Goal: Register for event/course

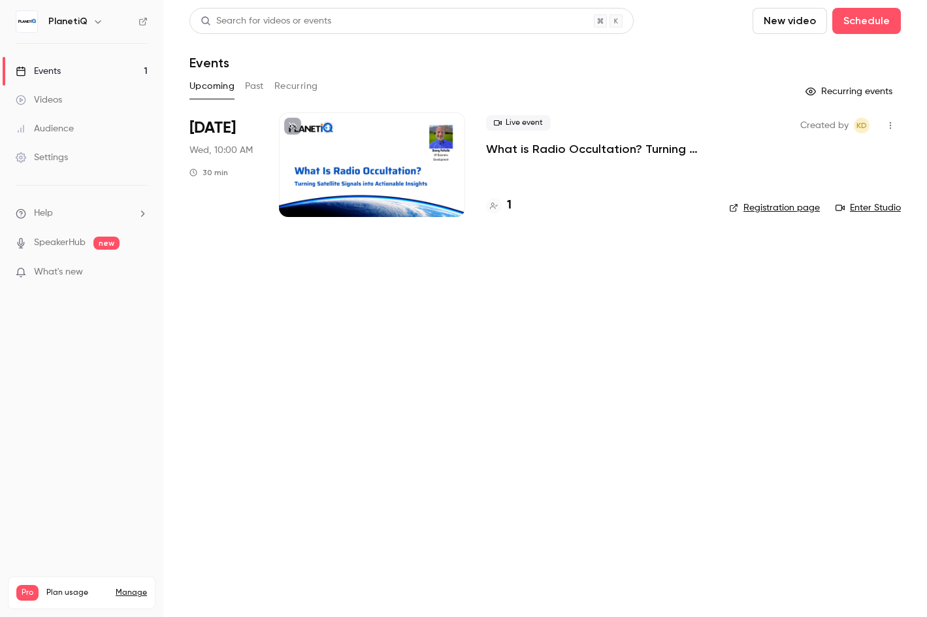
click at [425, 203] on div at bounding box center [372, 164] width 186 height 105
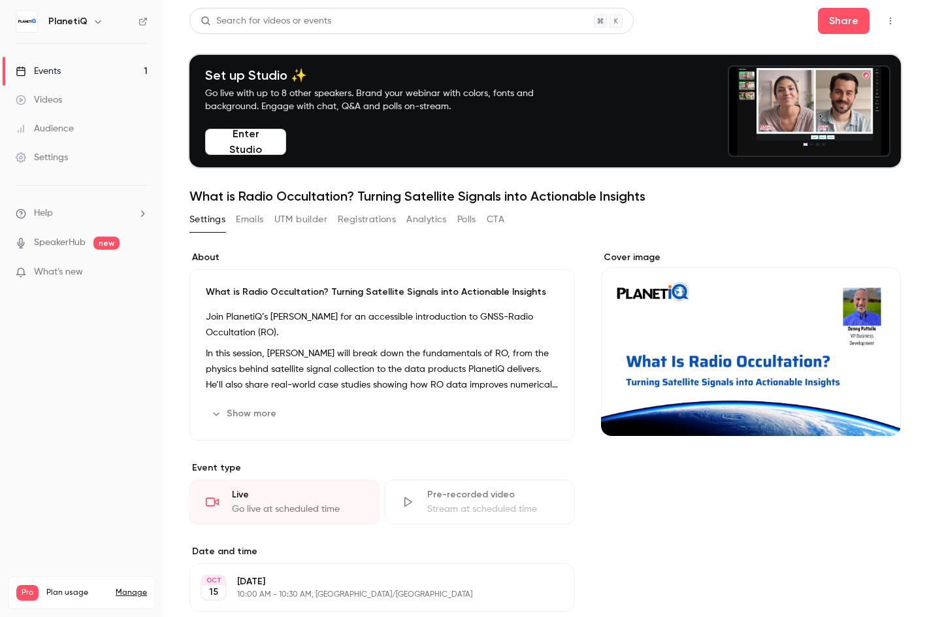
scroll to position [65, 0]
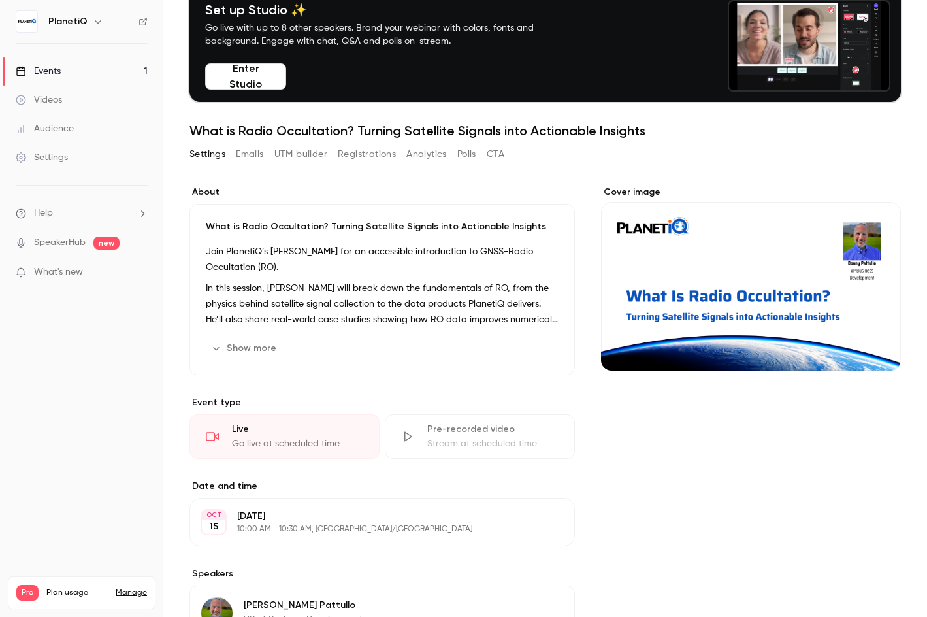
click at [240, 349] on button "Show more" at bounding box center [245, 348] width 78 height 21
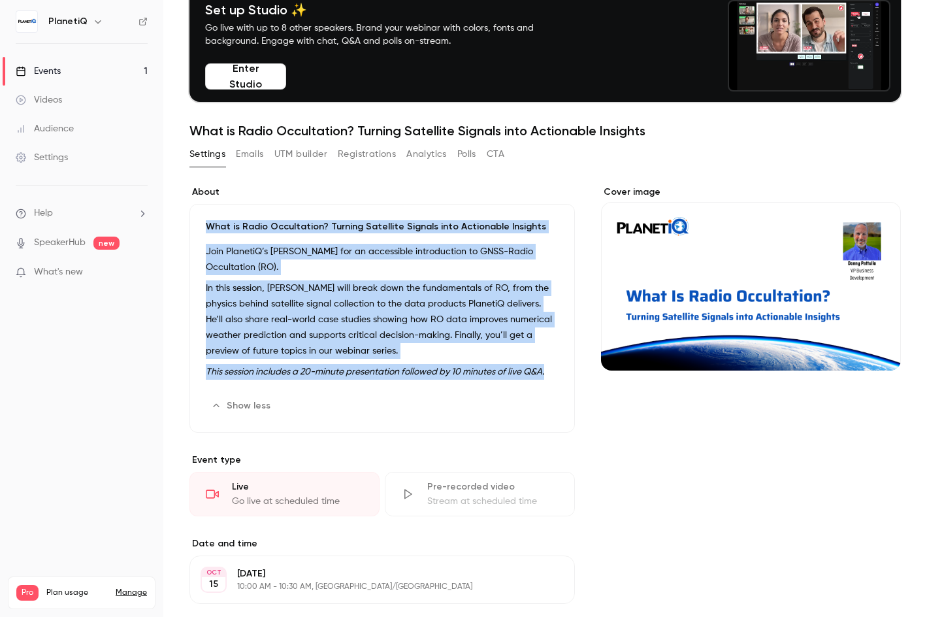
drag, startPoint x: 204, startPoint y: 222, endPoint x: 553, endPoint y: 373, distance: 380.5
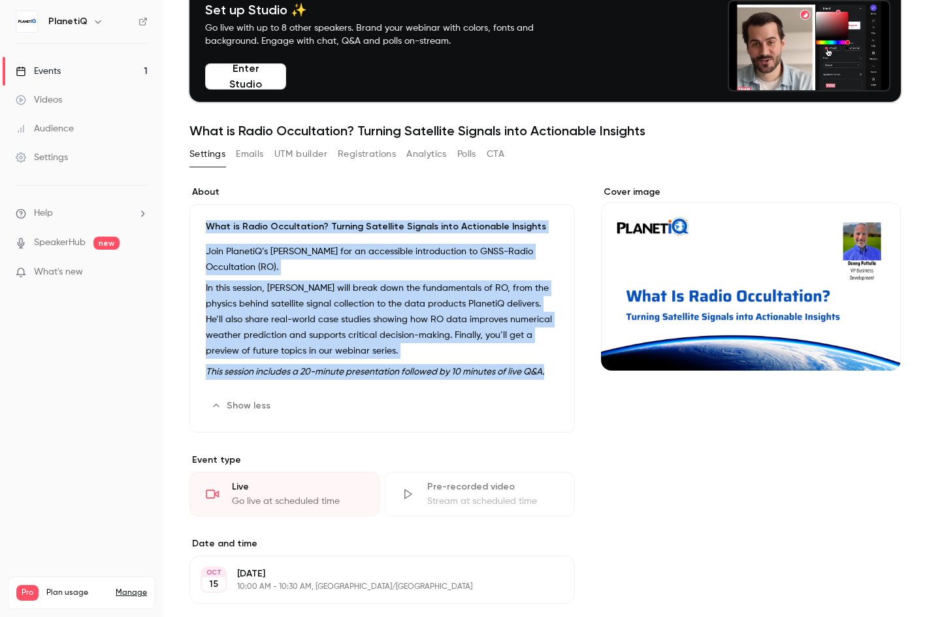
click at [553, 373] on div "What is Radio Occultation? Turning Satellite Signals into Actionable Insights J…" at bounding box center [383, 318] width 386 height 229
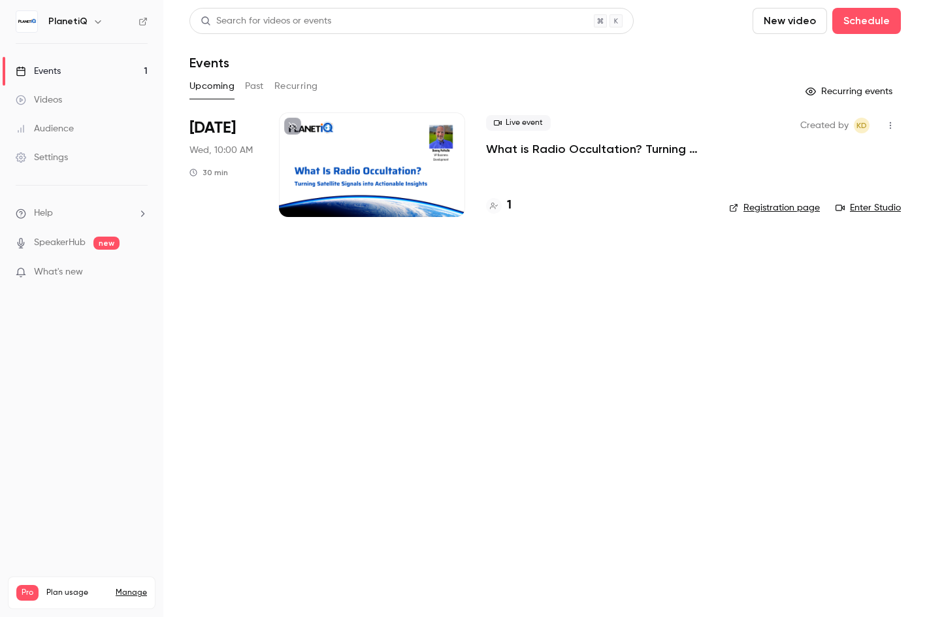
click at [808, 206] on link "Registration page" at bounding box center [774, 207] width 91 height 13
